Goal: Obtain resource: Download file/media

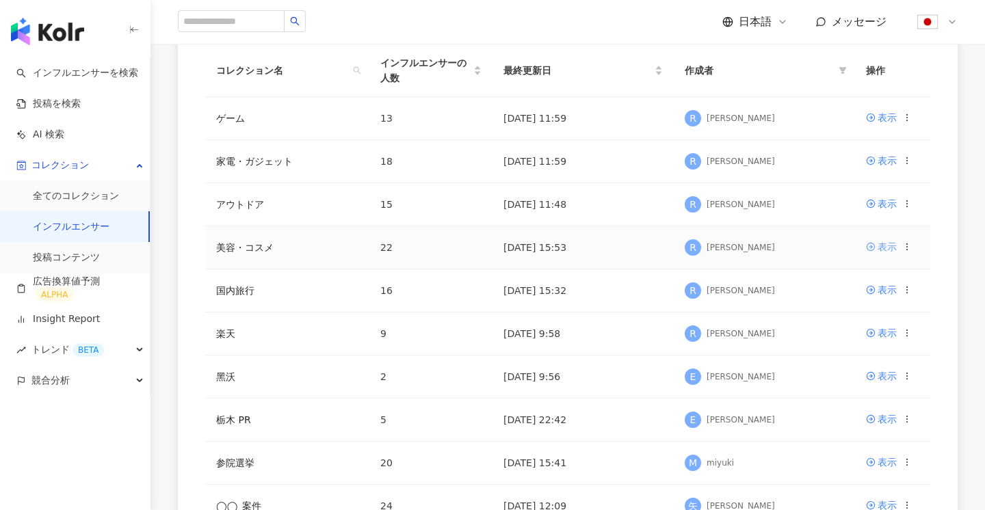
click at [867, 240] on link "表示" at bounding box center [881, 246] width 31 height 15
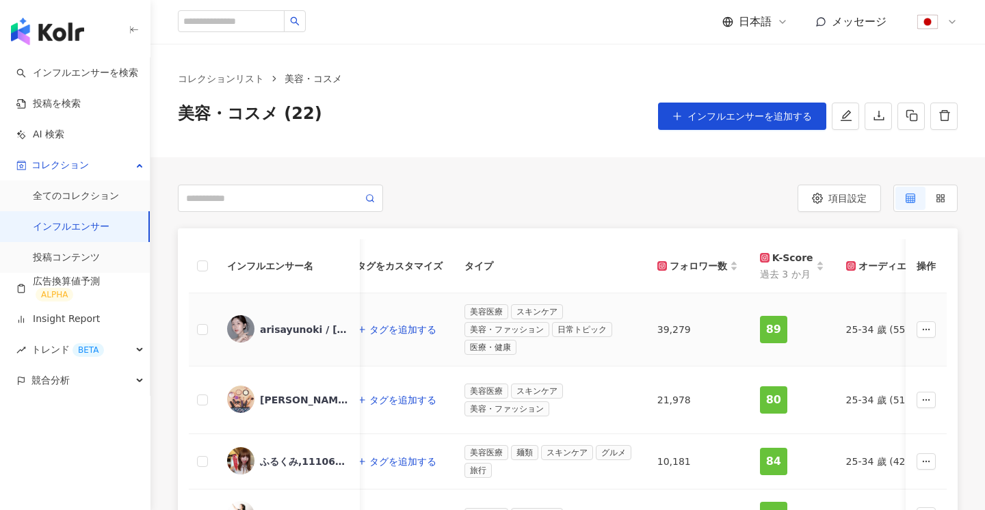
scroll to position [0, 447]
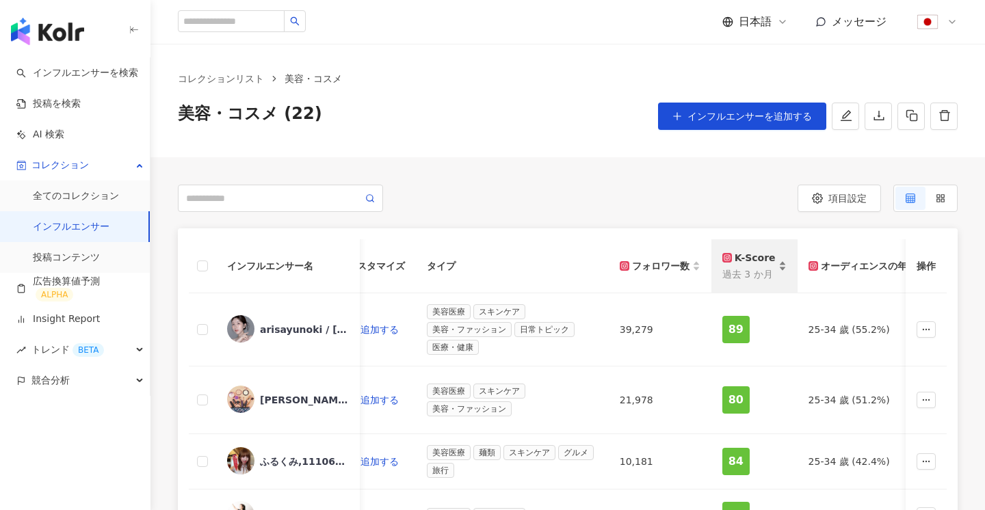
click at [754, 259] on div "K-Score" at bounding box center [748, 257] width 53 height 15
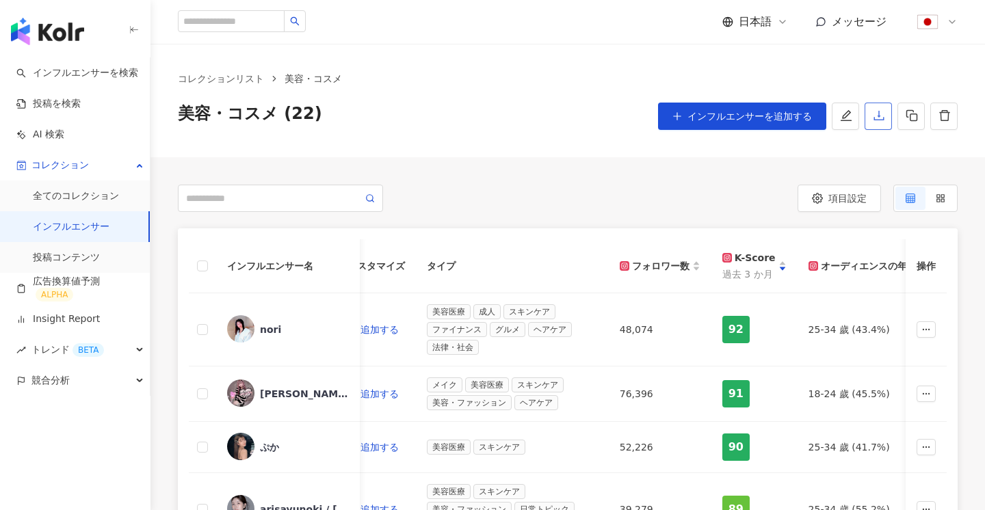
click at [872, 116] on button "button" at bounding box center [878, 116] width 27 height 27
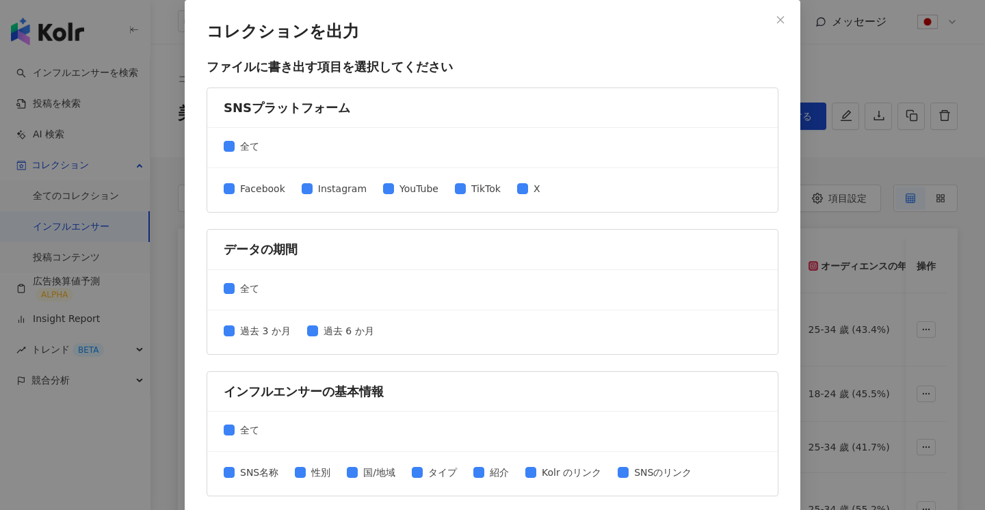
scroll to position [605, 0]
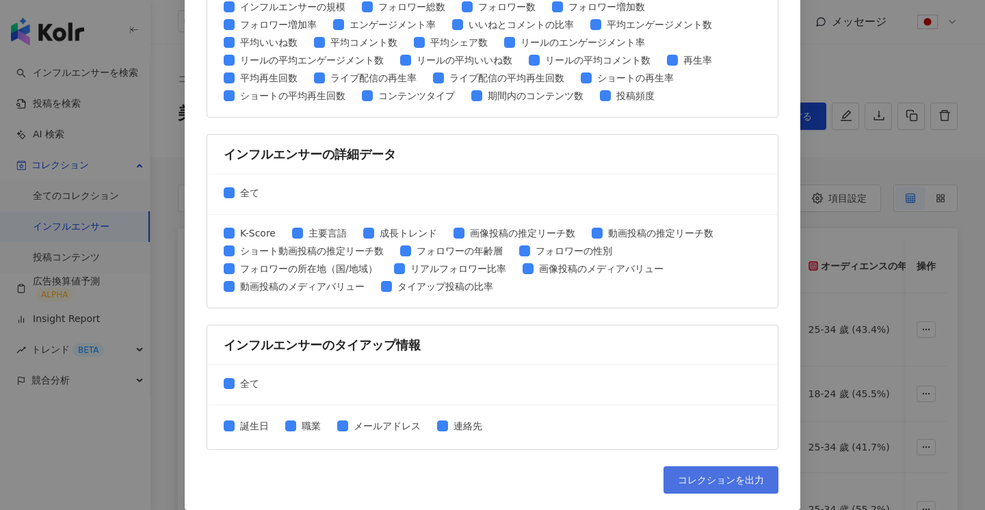
click at [682, 471] on button "コレクションを出力" at bounding box center [721, 480] width 115 height 27
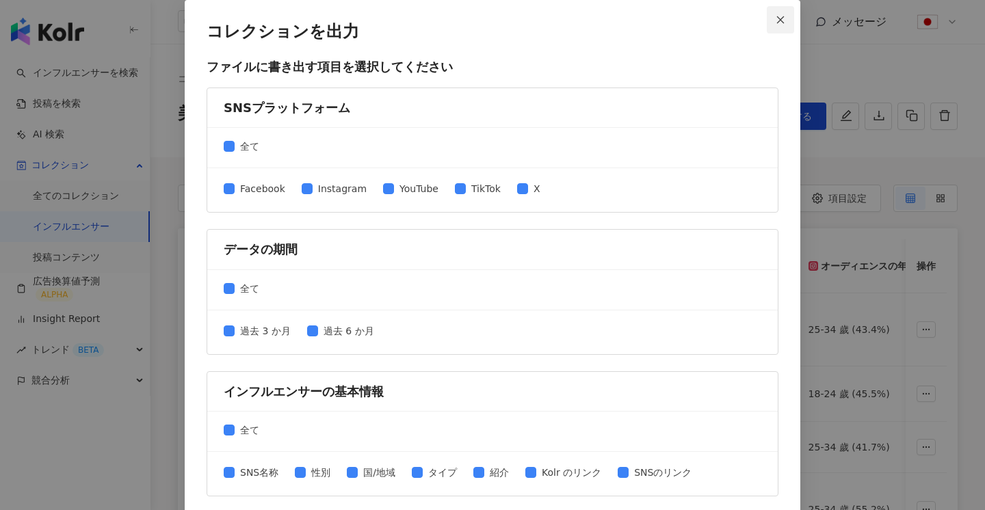
click at [782, 17] on icon "close" at bounding box center [781, 20] width 10 height 10
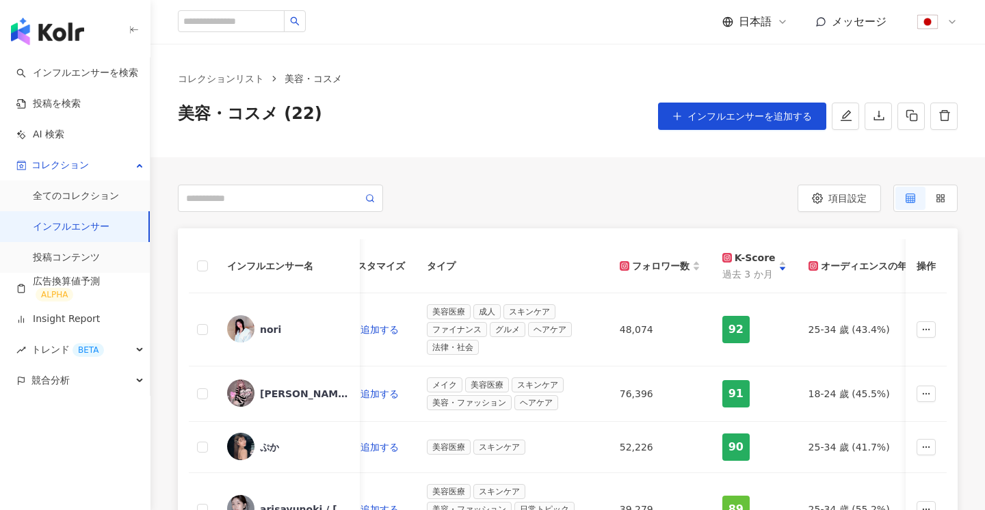
click at [109, 224] on link "インフルエンサー" at bounding box center [71, 227] width 77 height 14
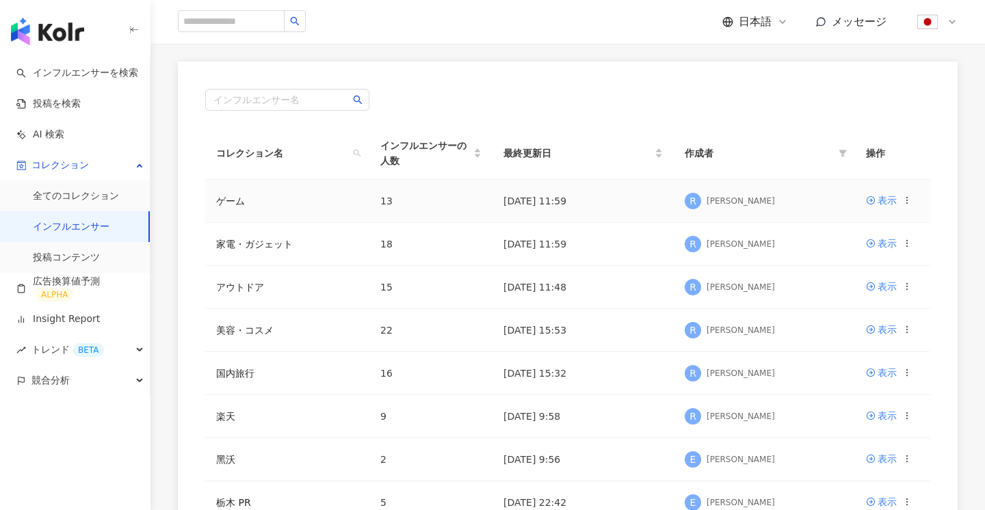
scroll to position [103, 0]
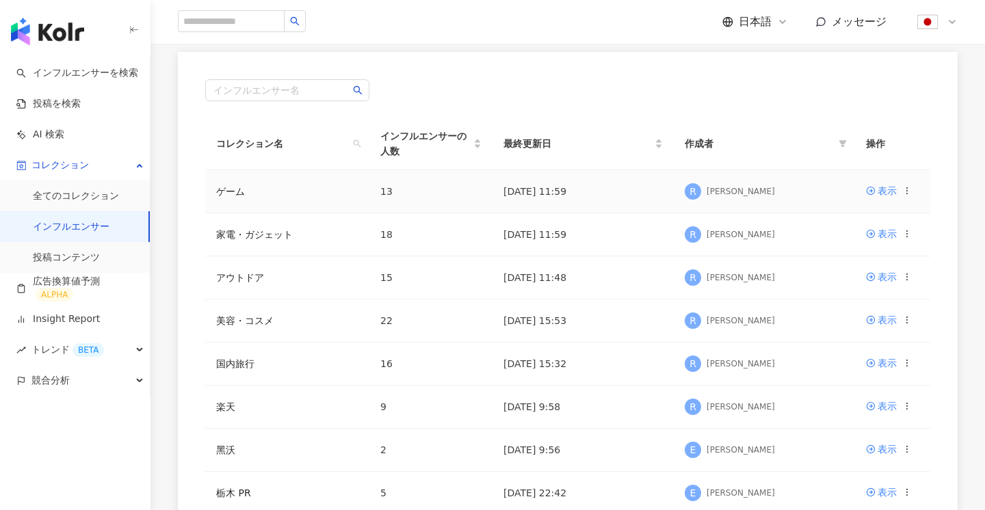
click at [876, 198] on td "表示" at bounding box center [892, 191] width 75 height 43
click at [876, 195] on link "表示" at bounding box center [881, 190] width 31 height 15
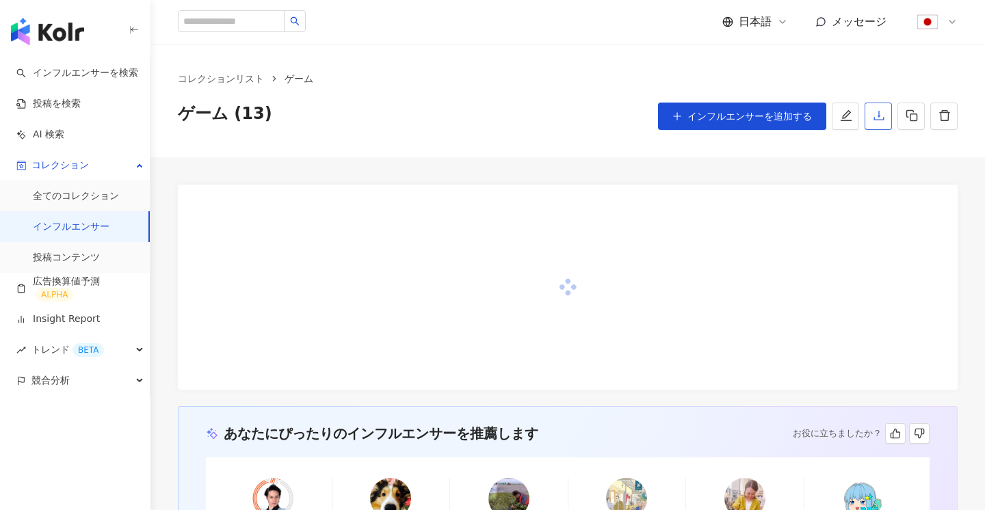
click at [881, 118] on icon "download" at bounding box center [879, 115] width 12 height 12
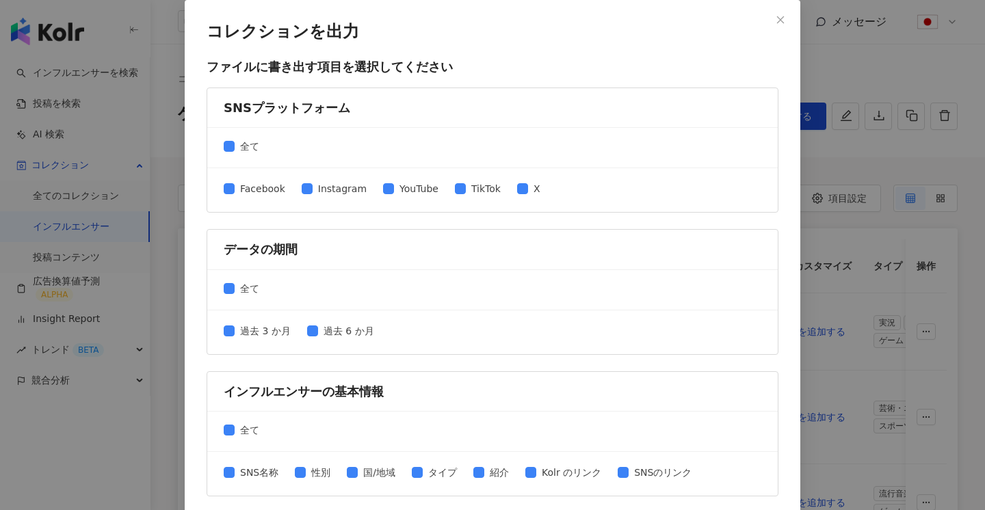
scroll to position [605, 0]
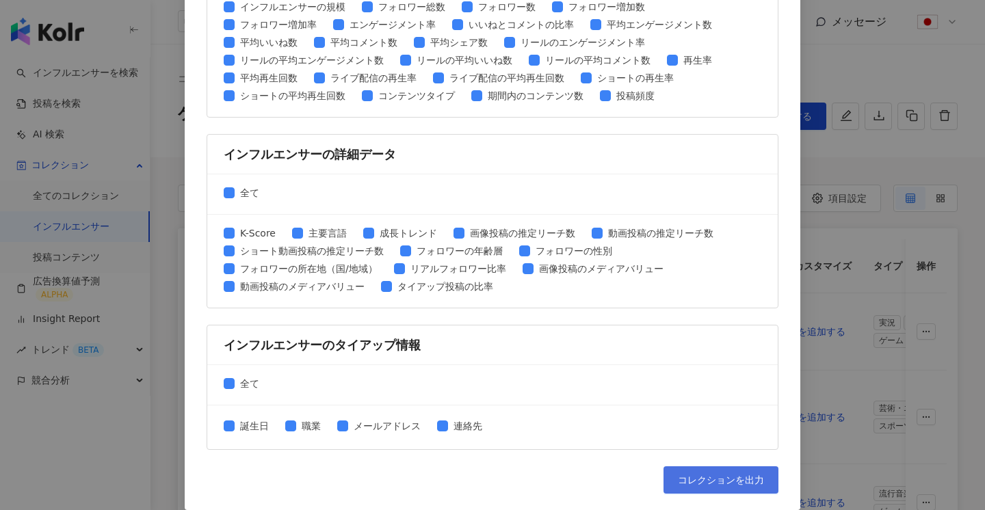
click at [681, 474] on button "コレクションを出力" at bounding box center [721, 480] width 115 height 27
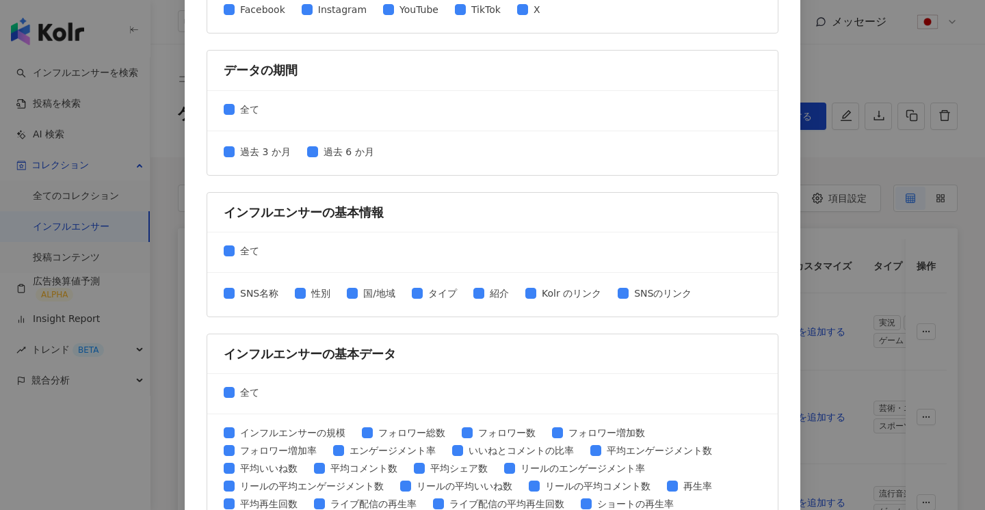
scroll to position [0, 0]
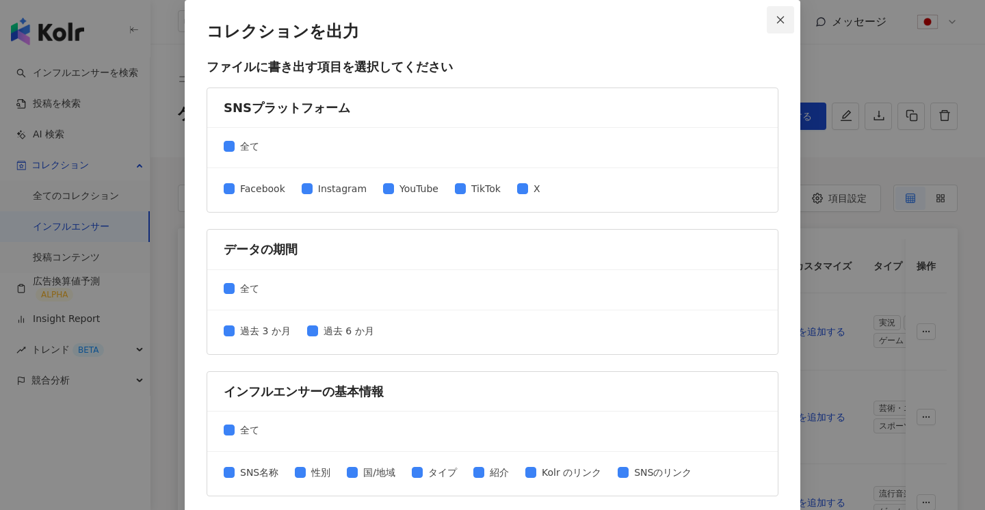
click at [779, 13] on button "Close" at bounding box center [780, 19] width 27 height 27
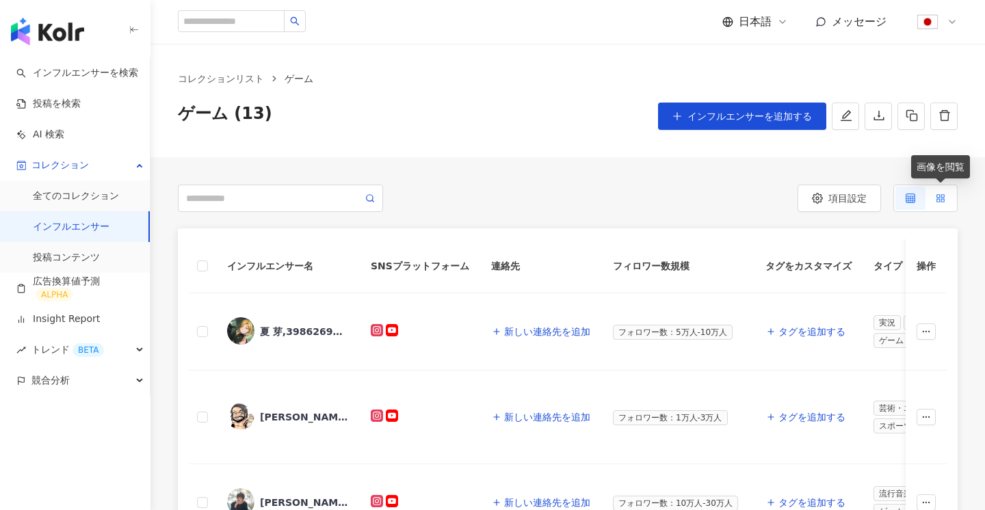
click at [933, 192] on label at bounding box center [941, 198] width 30 height 23
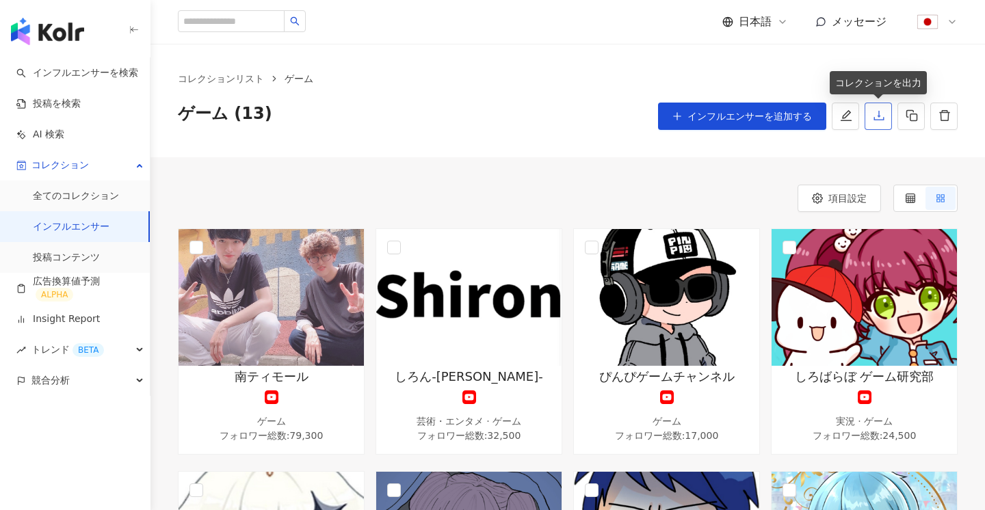
click at [885, 114] on icon "download" at bounding box center [879, 115] width 12 height 12
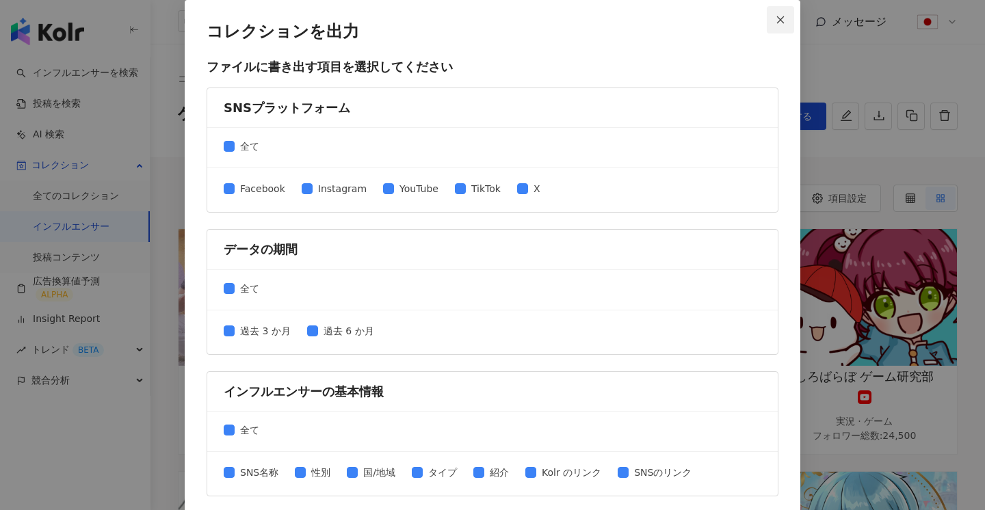
click at [780, 16] on icon "close" at bounding box center [781, 20] width 10 height 10
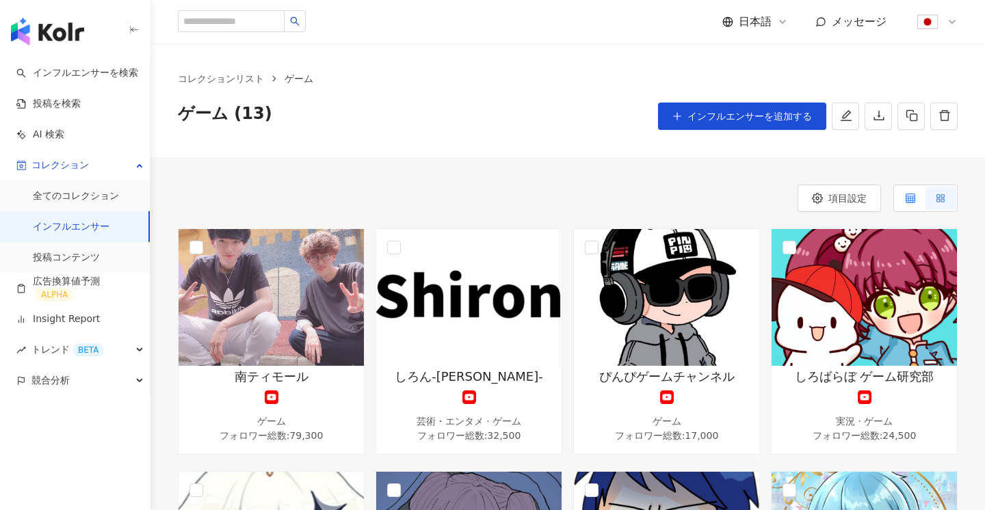
click at [896, 198] on label at bounding box center [911, 198] width 30 height 23
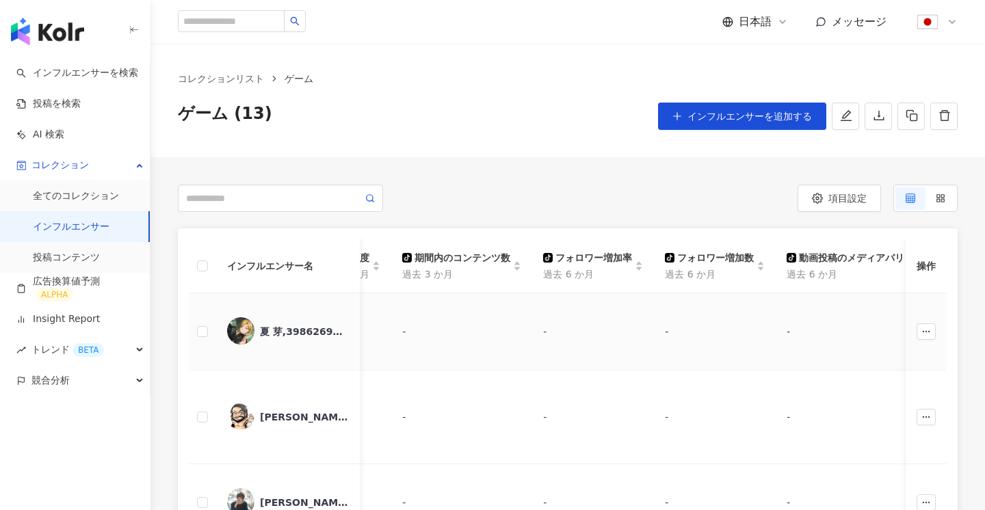
scroll to position [0, 17468]
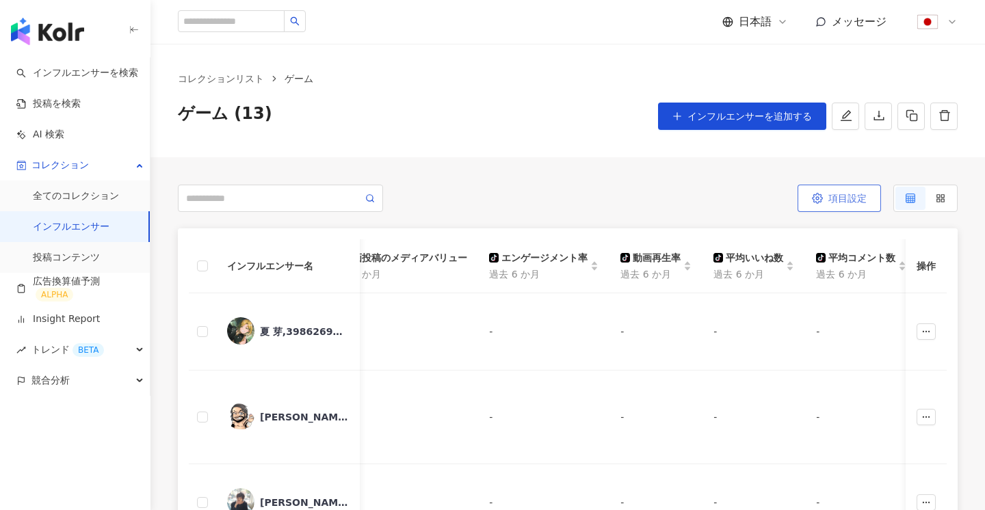
click at [833, 194] on span "項目設定" at bounding box center [847, 198] width 38 height 11
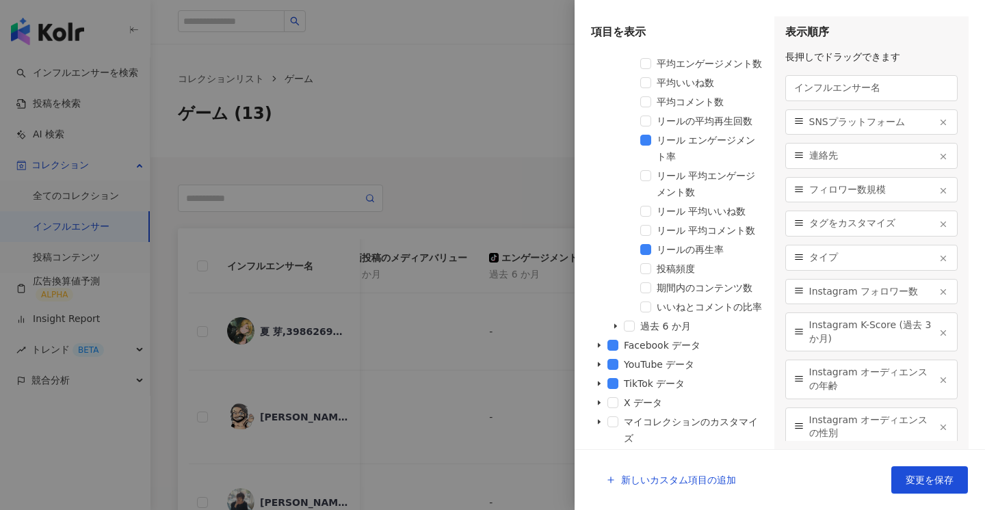
scroll to position [0, 0]
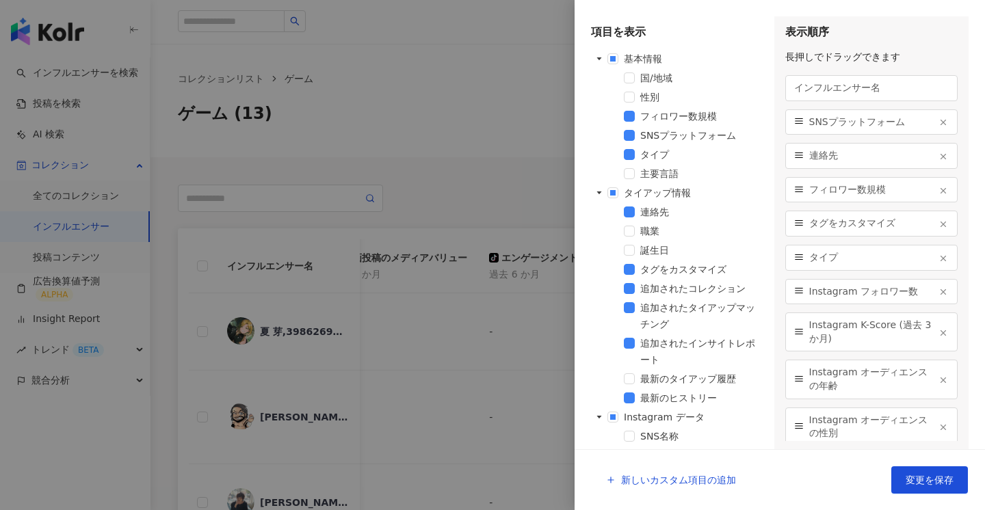
click at [512, 105] on div at bounding box center [492, 255] width 985 height 510
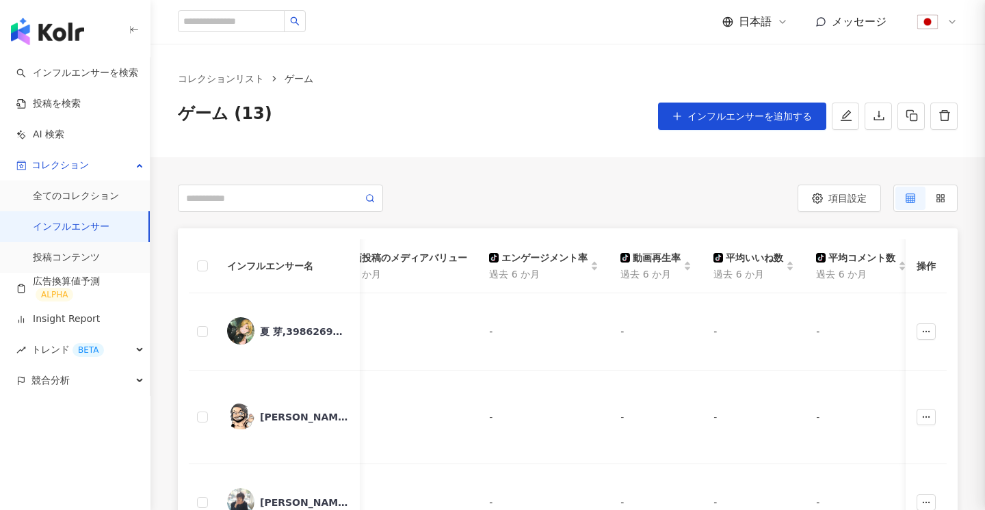
click at [512, 105] on div at bounding box center [492, 255] width 985 height 510
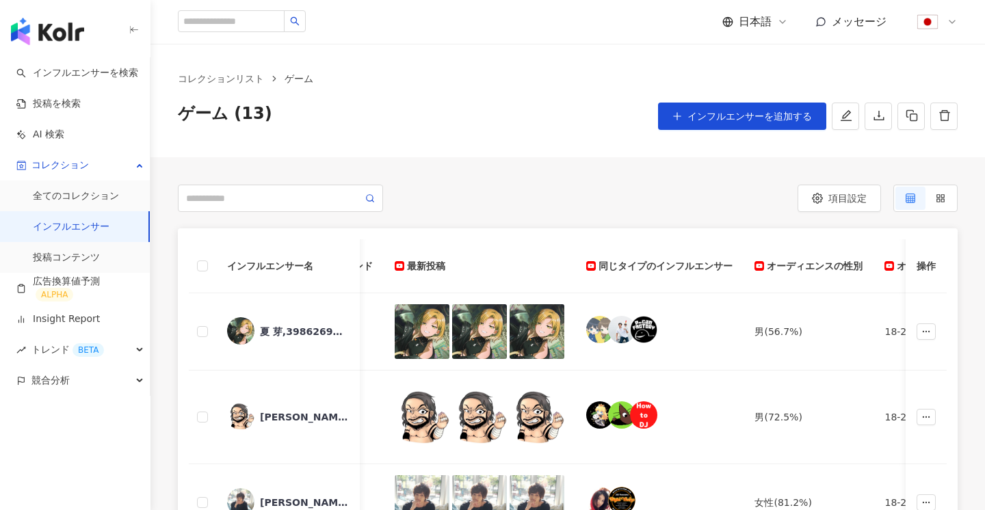
click at [70, 234] on link "インフルエンサー" at bounding box center [71, 227] width 77 height 14
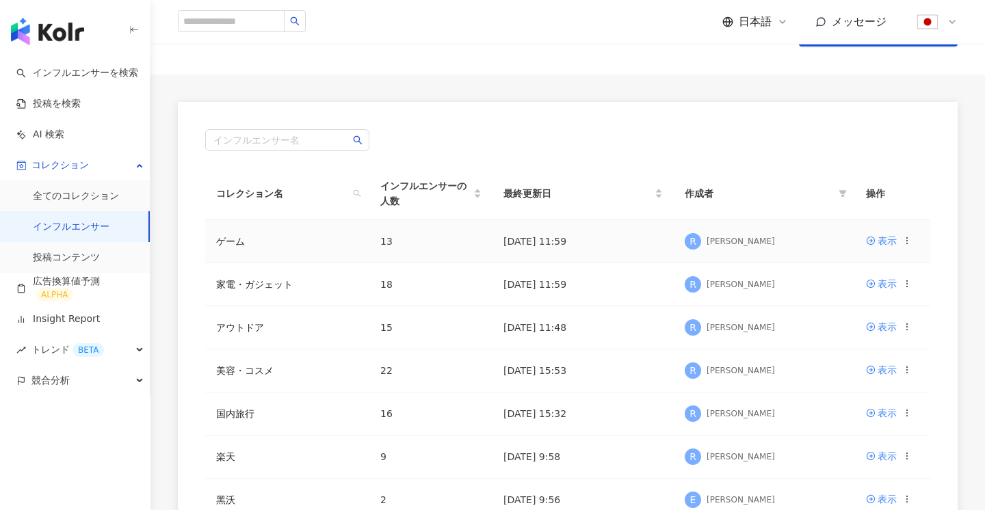
scroll to position [90, 0]
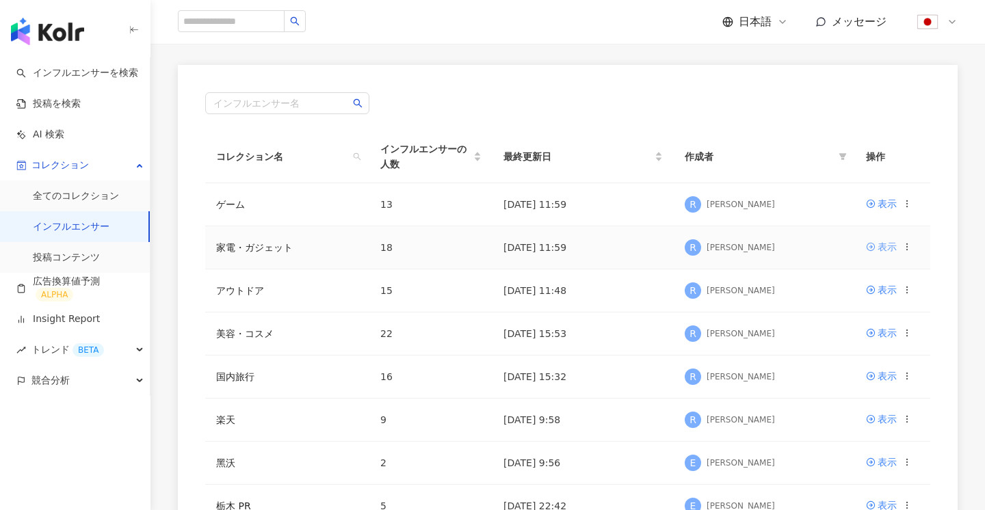
click at [882, 239] on div "表示" at bounding box center [887, 246] width 19 height 15
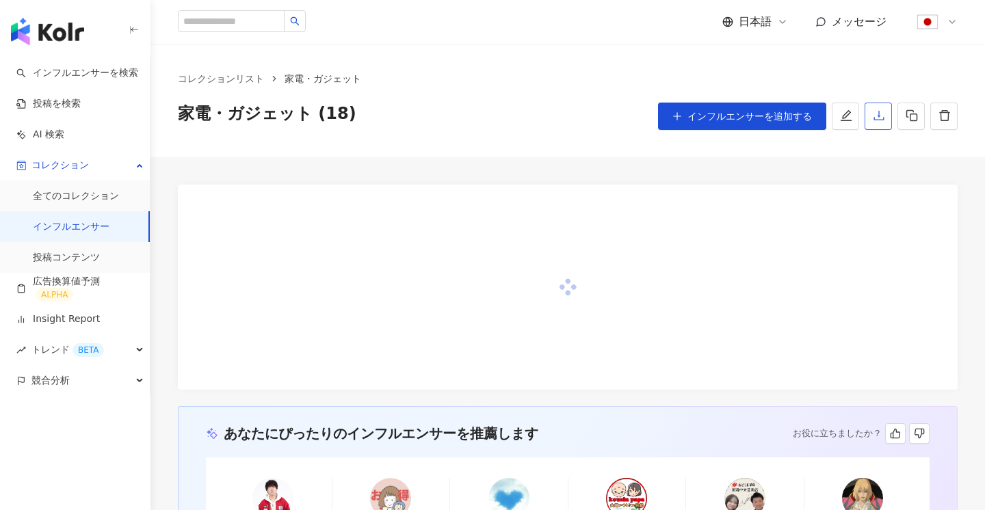
click at [868, 109] on button "button" at bounding box center [878, 116] width 27 height 27
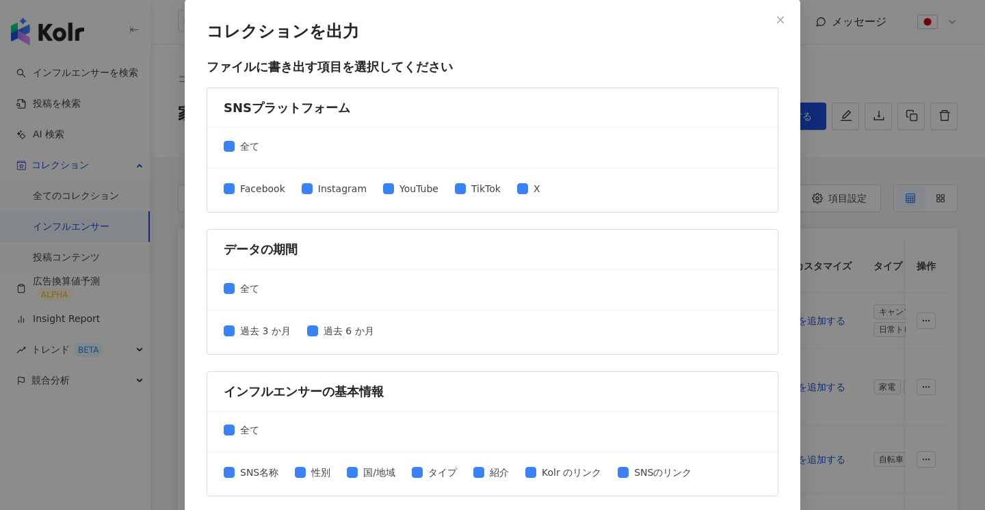
scroll to position [605, 0]
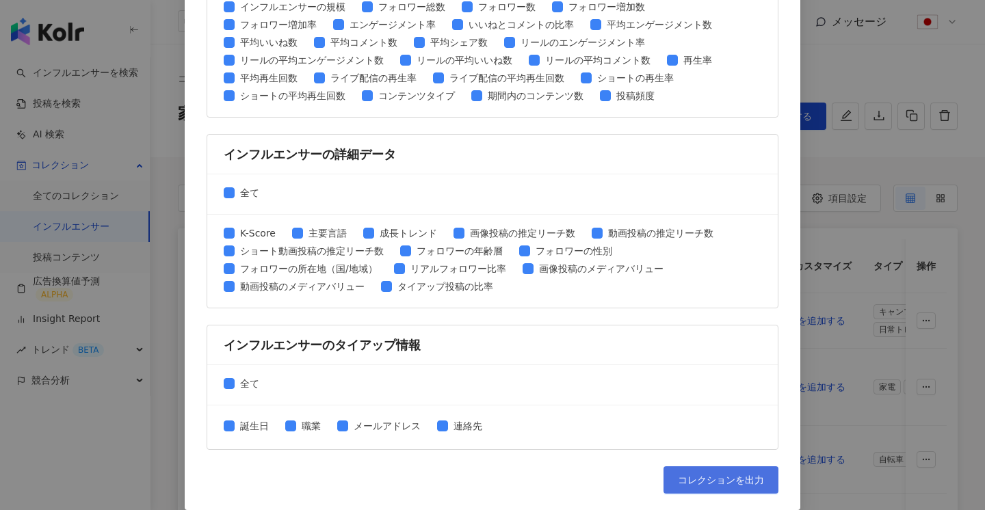
click at [692, 491] on button "コレクションを出力" at bounding box center [721, 480] width 115 height 27
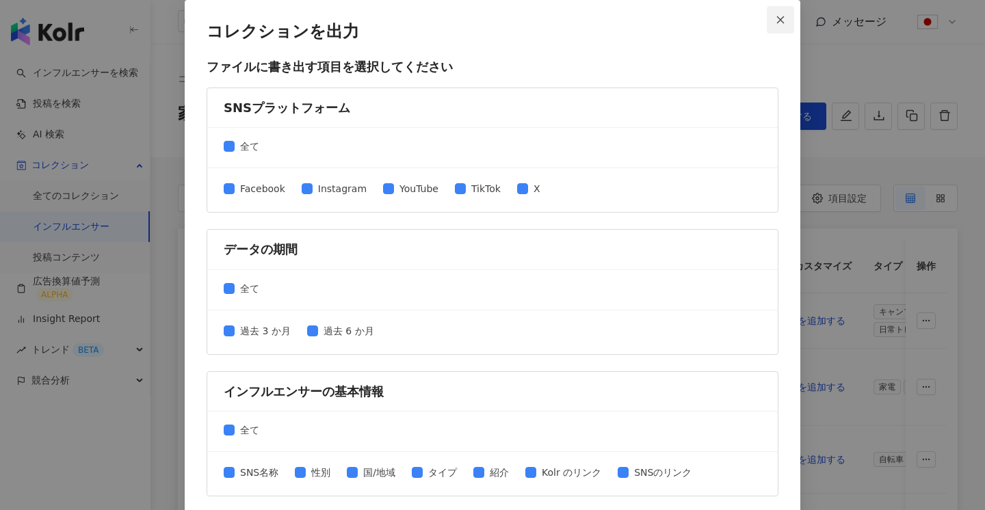
click at [783, 18] on icon "close" at bounding box center [781, 20] width 10 height 10
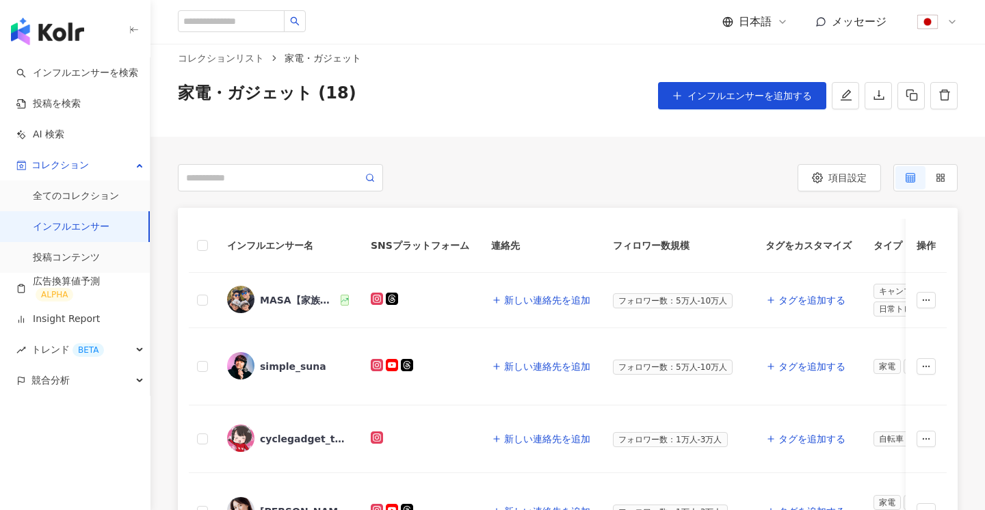
scroll to position [21, 0]
click at [49, 231] on link "インフルエンサー" at bounding box center [71, 227] width 77 height 14
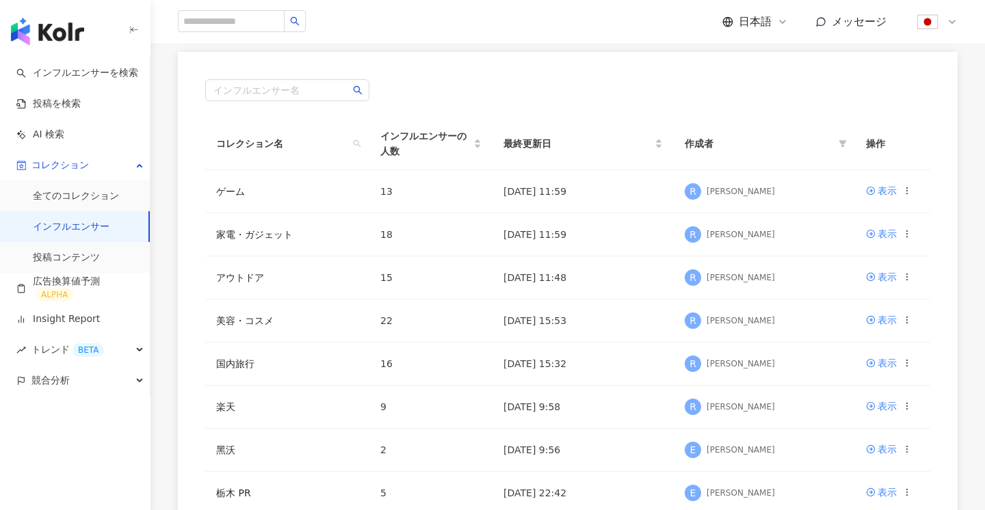
scroll to position [122, 0]
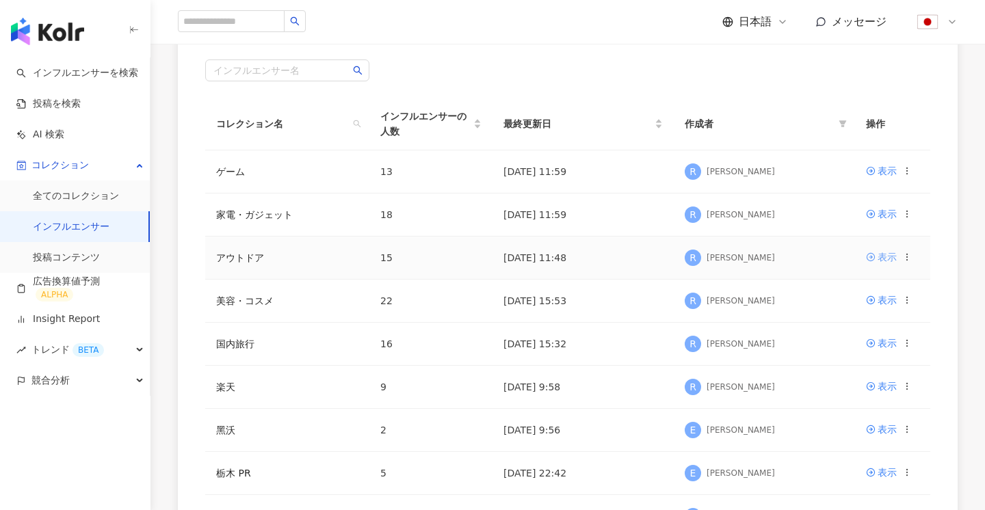
click at [887, 250] on div "表示" at bounding box center [887, 257] width 19 height 15
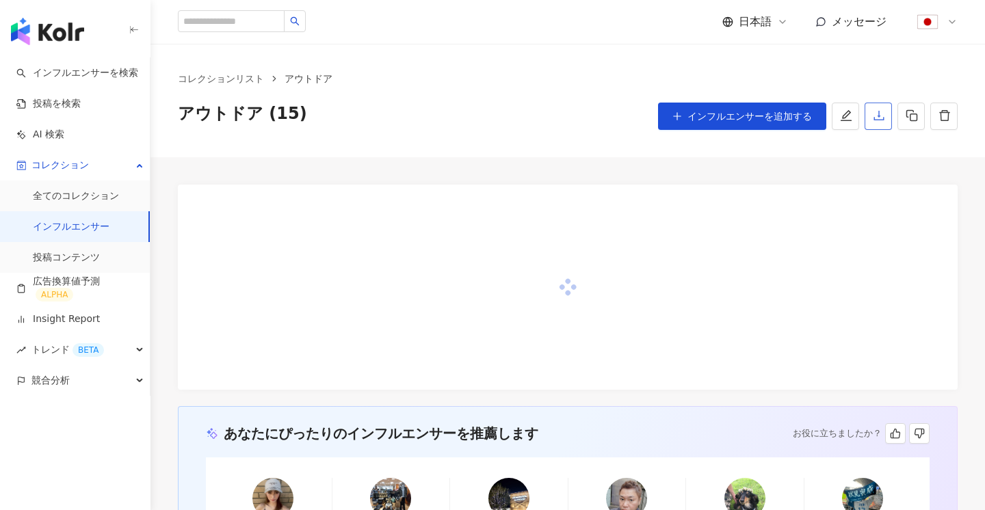
click at [873, 118] on icon "download" at bounding box center [879, 115] width 12 height 12
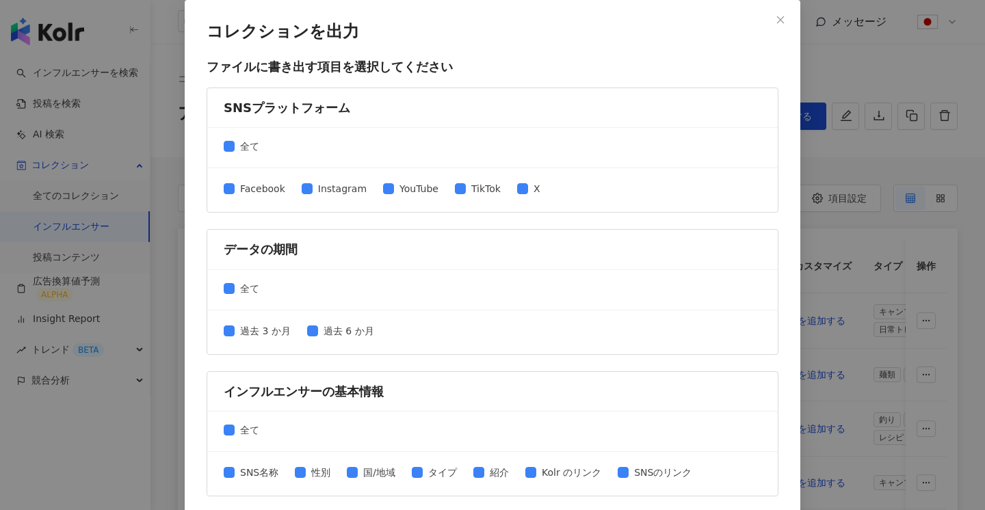
scroll to position [605, 0]
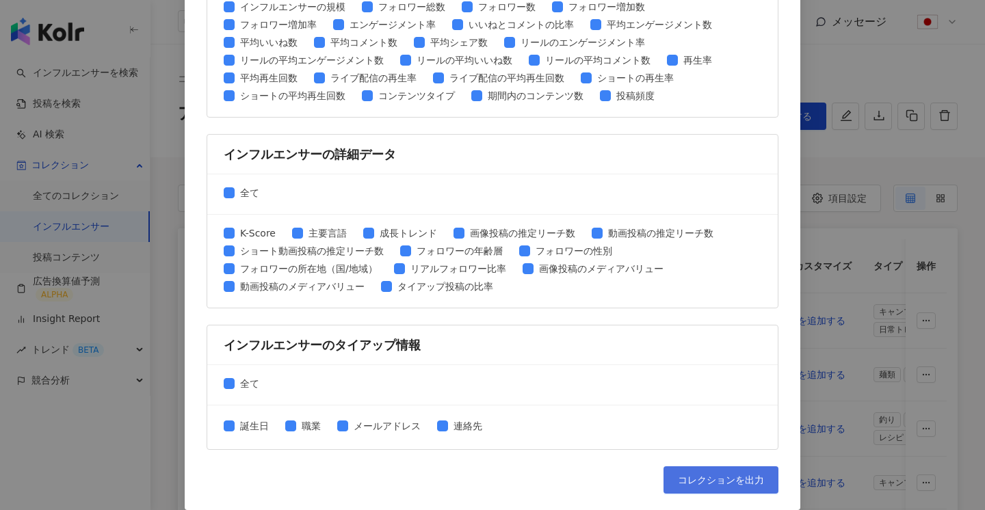
click at [742, 480] on span "コレクションを出力" at bounding box center [721, 480] width 86 height 11
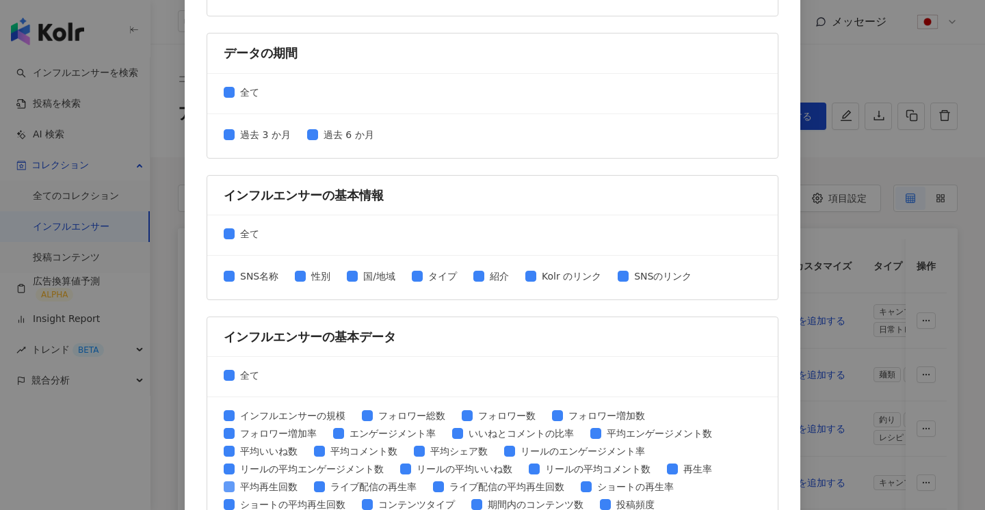
scroll to position [0, 0]
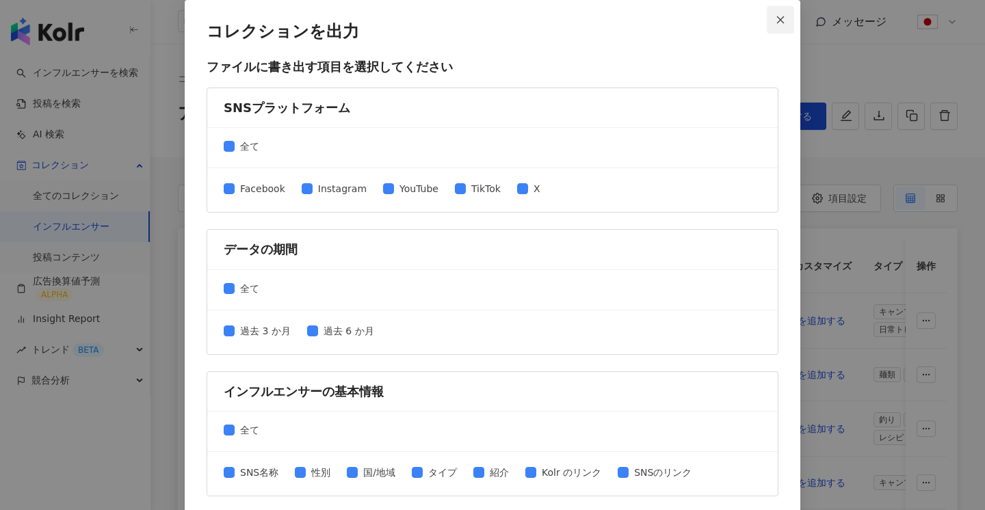
click at [783, 18] on icon "close" at bounding box center [781, 20] width 10 height 10
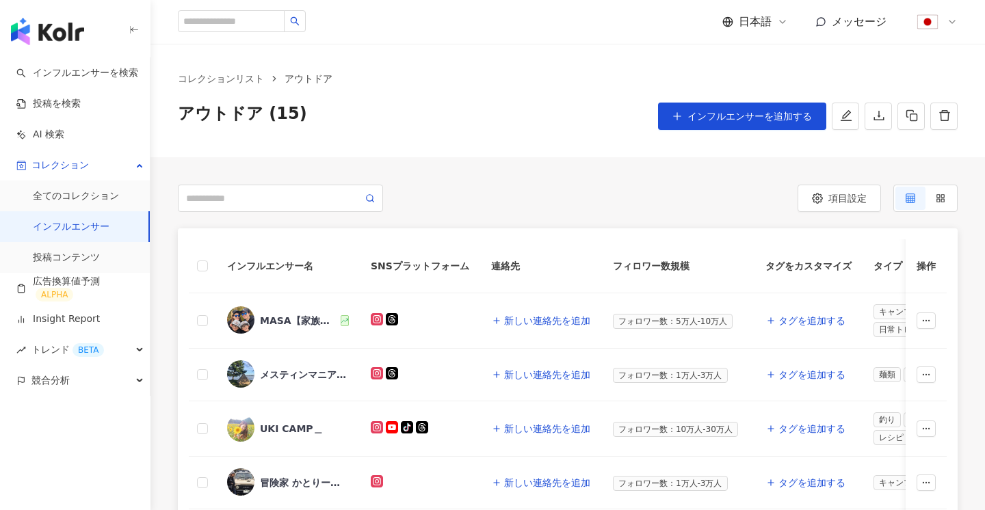
click at [59, 220] on link "インフルエンサー" at bounding box center [71, 227] width 77 height 14
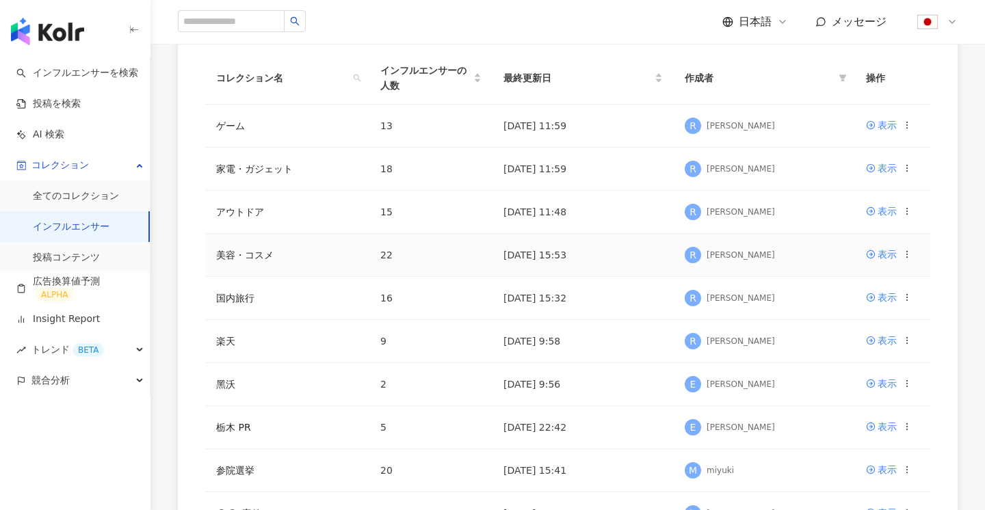
scroll to position [174, 0]
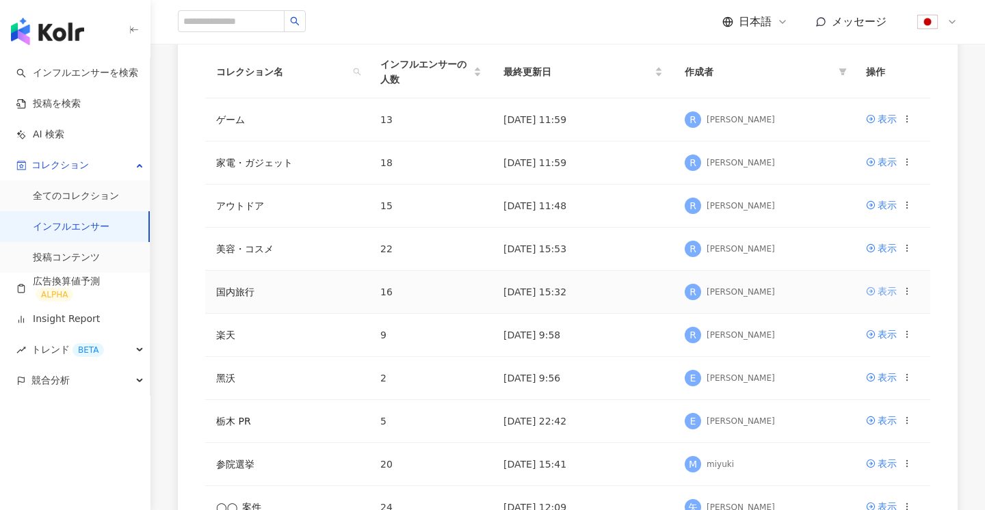
click at [888, 288] on div "表示" at bounding box center [887, 291] width 19 height 15
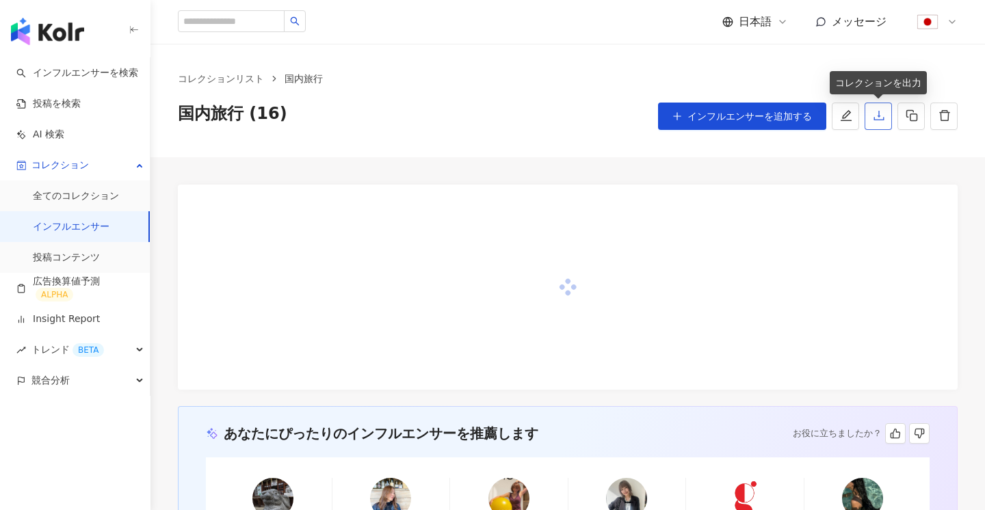
click at [880, 116] on icon "download" at bounding box center [879, 115] width 12 height 12
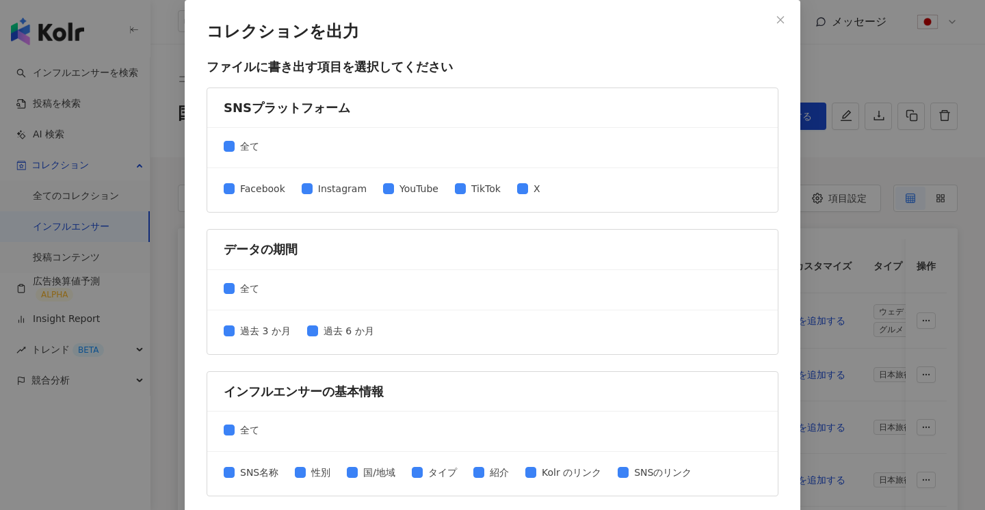
scroll to position [605, 0]
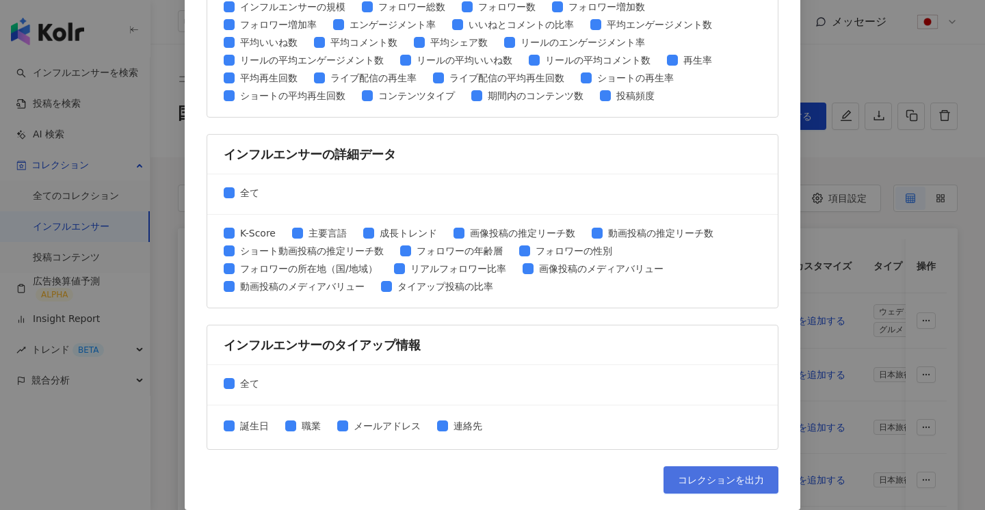
click at [703, 472] on button "コレクションを出力" at bounding box center [721, 480] width 115 height 27
